Goal: Find specific page/section: Find specific page/section

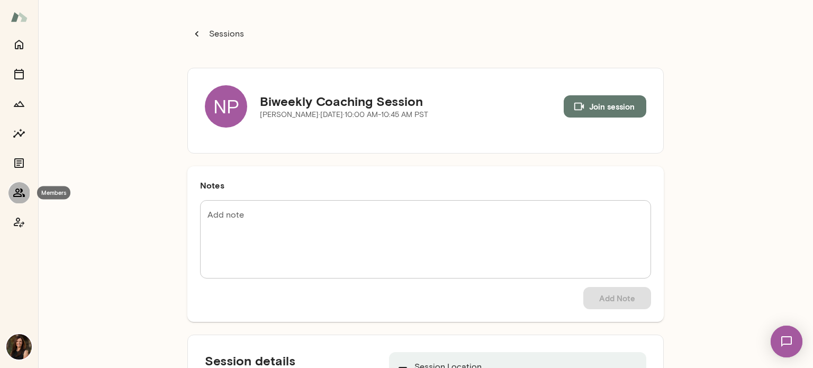
click at [20, 198] on icon "Members" at bounding box center [19, 192] width 13 height 13
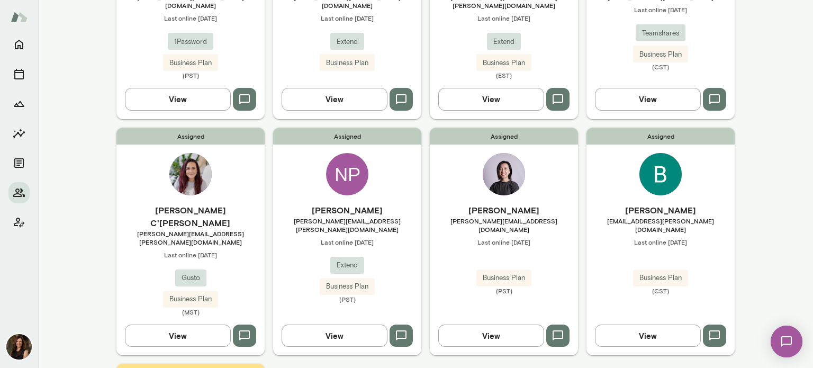
scroll to position [212, 0]
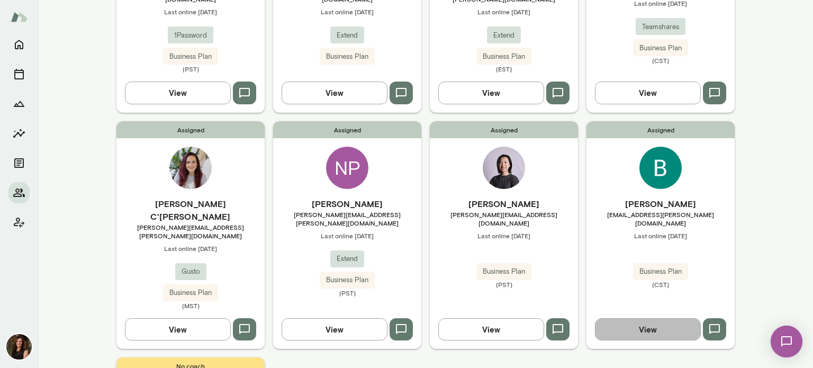
click at [680, 318] on button "View" at bounding box center [648, 329] width 106 height 22
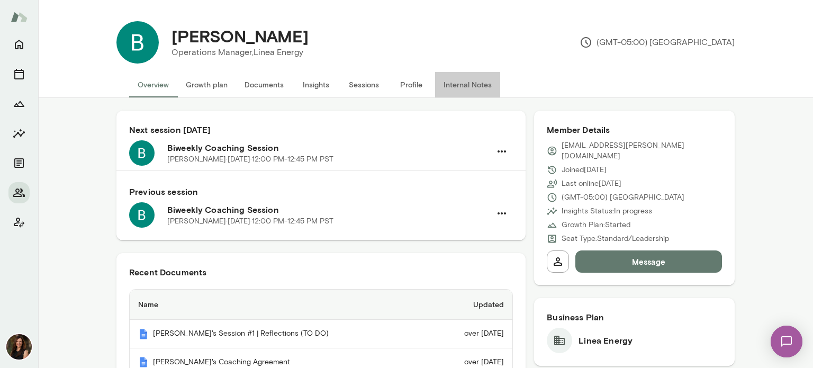
click at [454, 91] on button "Internal Notes" at bounding box center [467, 84] width 65 height 25
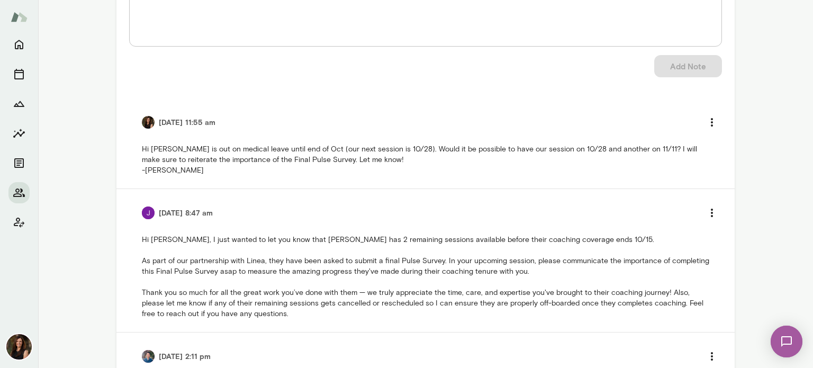
scroll to position [159, 0]
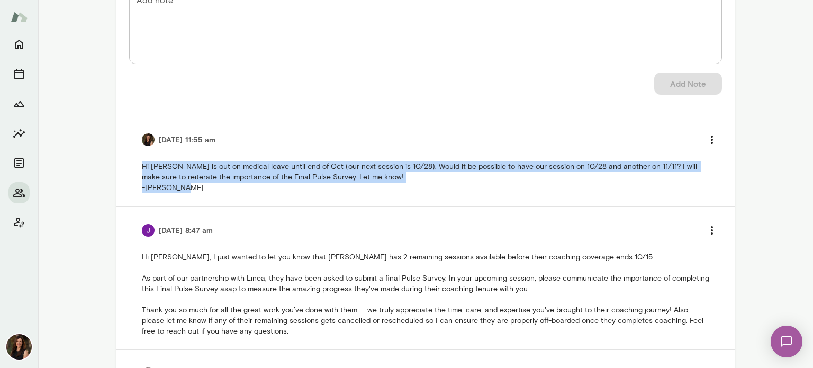
drag, startPoint x: 138, startPoint y: 168, endPoint x: 183, endPoint y: 186, distance: 49.0
click at [183, 186] on p "Hi [PERSON_NAME] is out on medical leave until end of Oct (our next session is …" at bounding box center [426, 178] width 568 height 32
copy p "Hi [PERSON_NAME] is out on medical leave until end of Oct (our next session is …"
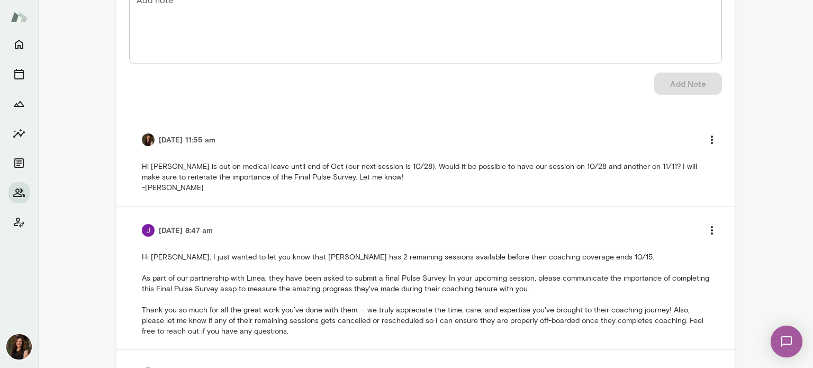
click at [233, 131] on div "[DATE] 11:55 am" at bounding box center [426, 140] width 568 height 22
click at [19, 45] on icon "Home" at bounding box center [19, 45] width 8 height 10
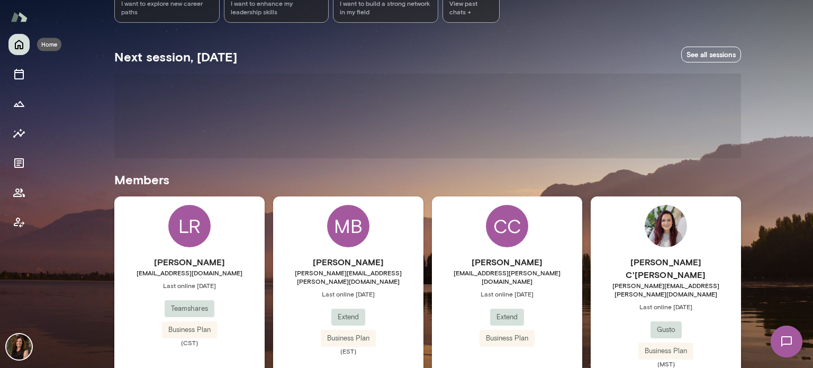
scroll to position [144, 0]
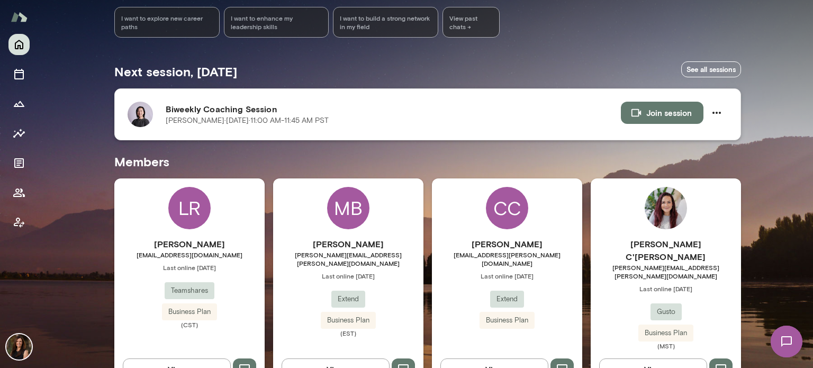
click at [635, 113] on icon "button" at bounding box center [637, 113] width 10 height 8
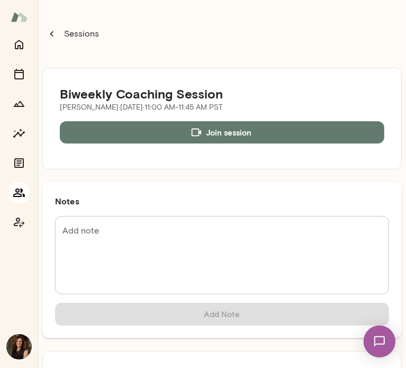
click at [20, 192] on icon "Members" at bounding box center [19, 192] width 13 height 13
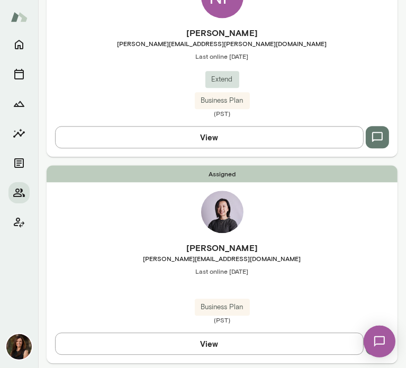
scroll to position [1271, 0]
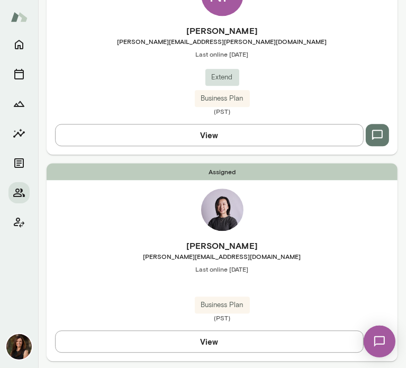
click at [203, 337] on button "View" at bounding box center [209, 341] width 309 height 22
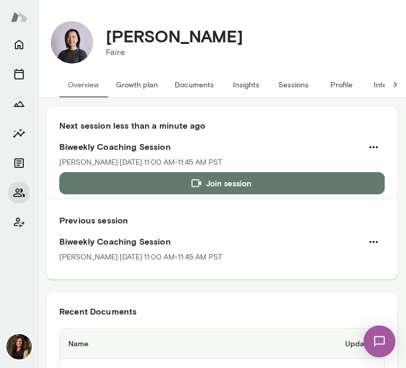
click at [140, 86] on button "Growth plan" at bounding box center [137, 84] width 59 height 25
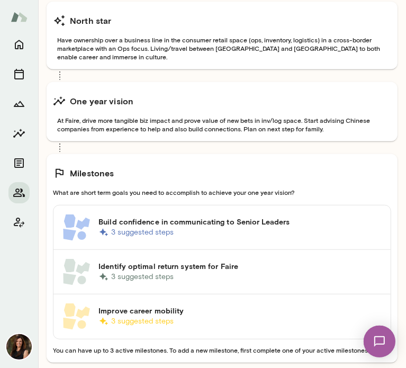
scroll to position [212, 0]
